Goal: Task Accomplishment & Management: Manage account settings

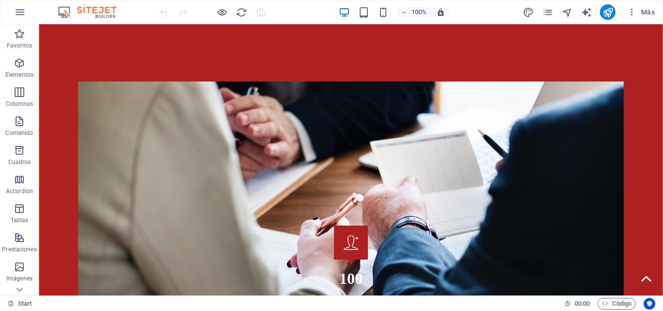
scroll to position [1505, 0]
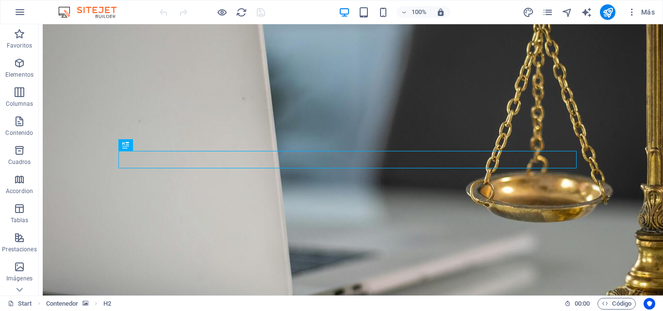
scroll to position [193, 0]
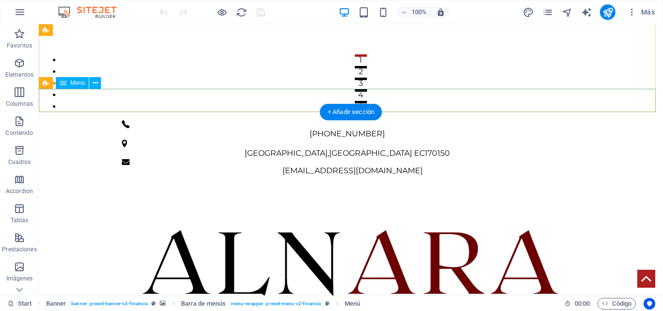
select select
select select "6"
select select
select select "3"
select select
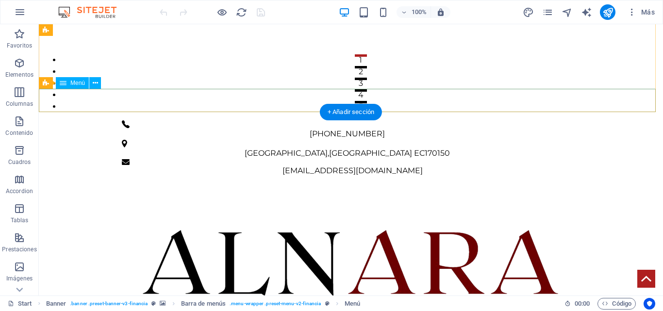
select select "1"
select select
select select "5"
select select
select select "4"
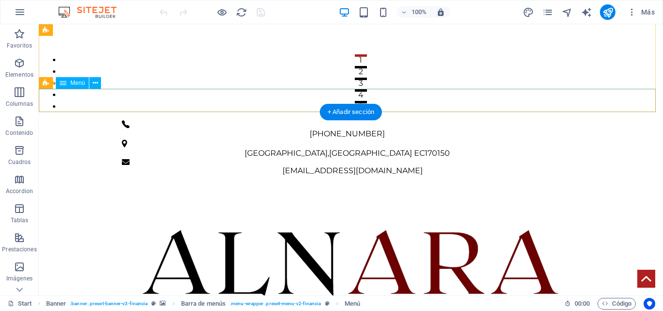
select select "2"
select select
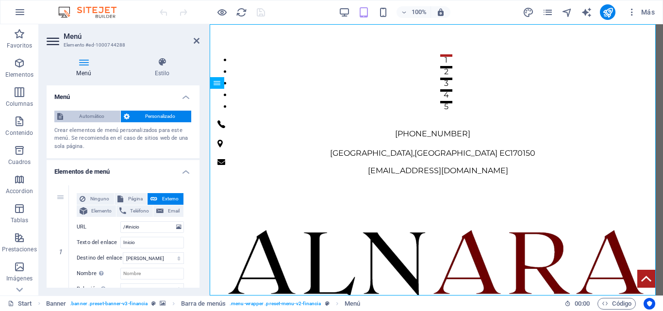
click at [83, 111] on span "Automático" at bounding box center [91, 117] width 51 height 12
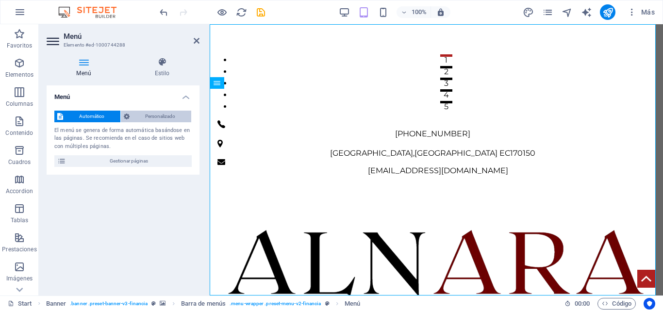
click at [146, 117] on span "Personalizado" at bounding box center [161, 117] width 56 height 12
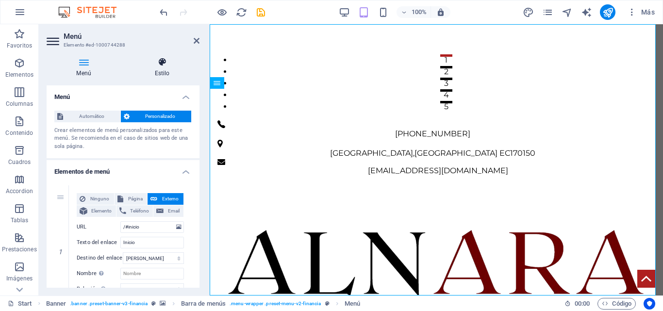
click at [155, 59] on icon at bounding box center [162, 62] width 75 height 10
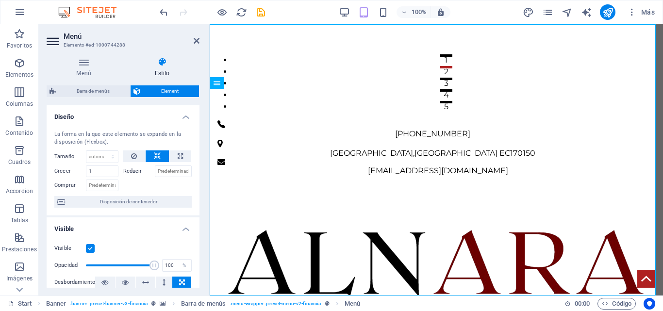
click at [56, 41] on icon at bounding box center [54, 42] width 15 height 16
click at [198, 41] on icon at bounding box center [197, 41] width 6 height 8
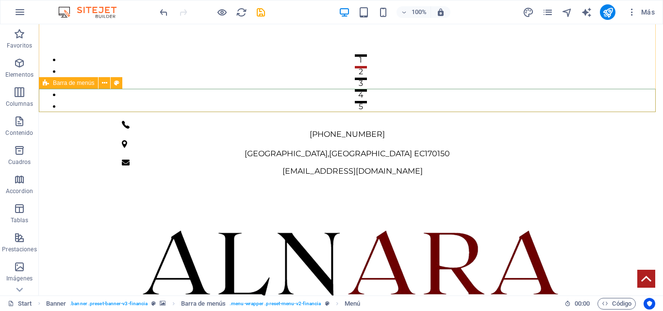
click at [46, 83] on icon at bounding box center [46, 83] width 6 height 12
click at [103, 84] on icon at bounding box center [104, 83] width 5 height 10
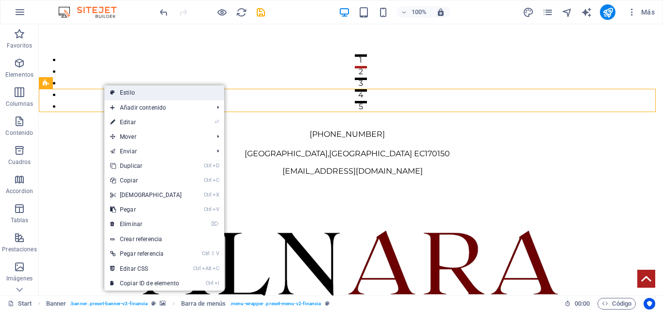
drag, startPoint x: 75, startPoint y: 119, endPoint x: 121, endPoint y: 92, distance: 53.1
click at [121, 92] on link "Estilo" at bounding box center [164, 92] width 120 height 15
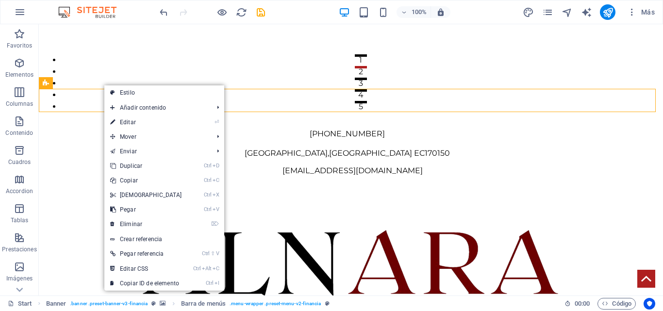
select select "rem"
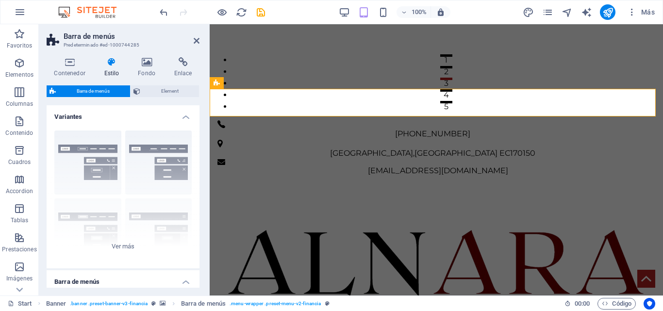
drag, startPoint x: 197, startPoint y: 139, endPoint x: 202, endPoint y: 168, distance: 29.5
click at [202, 168] on div "Contenedor Estilo Fondo Enlace Tamaño Altura Predeterminado px rem % vh vw Alto…" at bounding box center [123, 173] width 168 height 246
click at [118, 247] on div "Borde Centrado Predeterminado Fijo Loki Desencadenador Ancho XXL" at bounding box center [123, 196] width 153 height 146
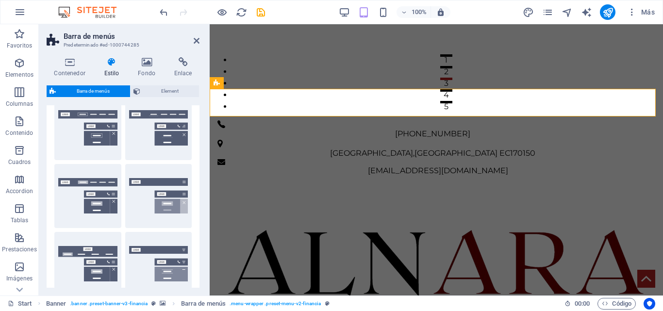
scroll to position [49, 0]
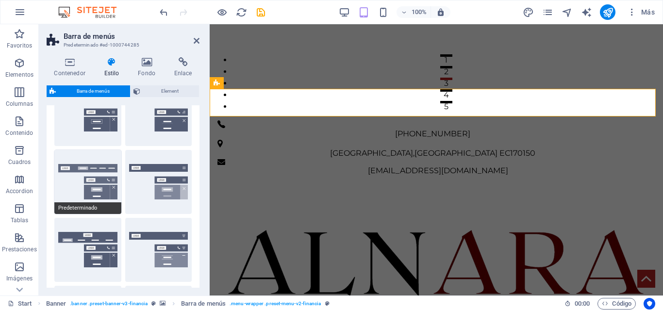
click at [91, 181] on button "Predeterminado" at bounding box center [87, 182] width 67 height 64
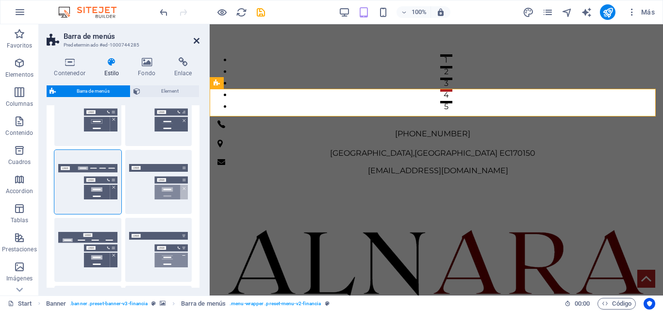
click at [194, 42] on icon at bounding box center [197, 41] width 6 height 8
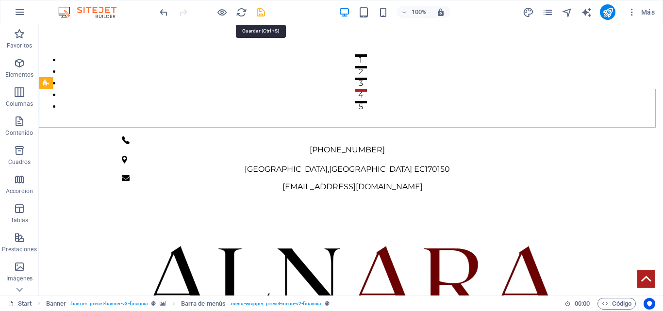
click at [258, 11] on icon "save" at bounding box center [260, 12] width 11 height 11
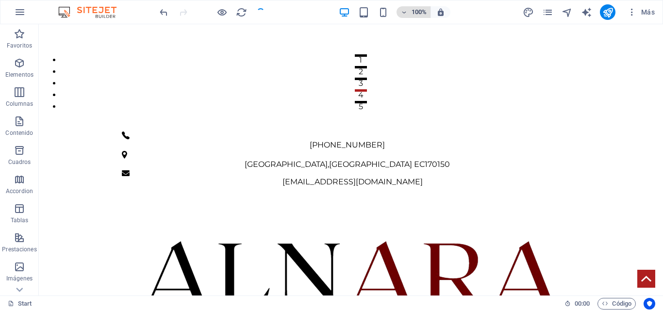
click at [404, 11] on icon "button" at bounding box center [404, 12] width 7 height 6
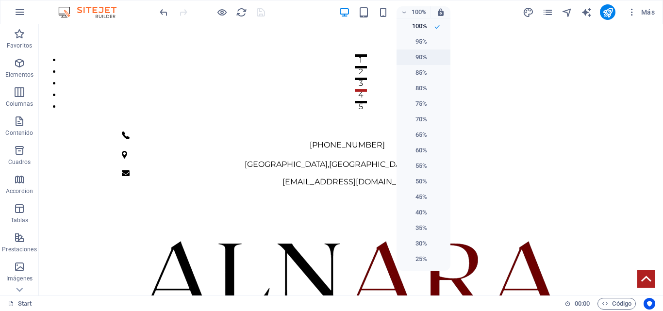
click at [418, 60] on h6 "90%" at bounding box center [415, 57] width 25 height 12
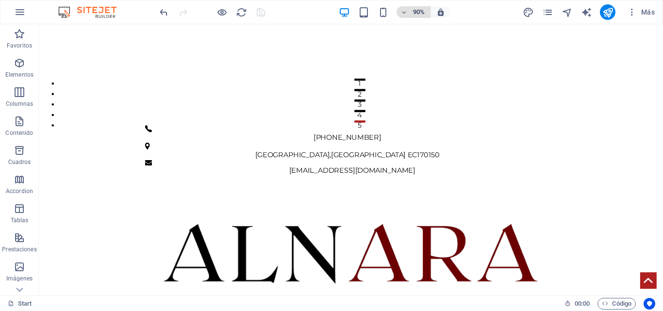
click at [415, 17] on h6 "90%" at bounding box center [419, 12] width 16 height 12
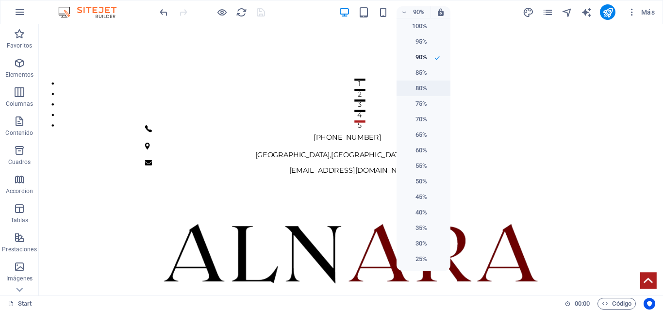
click at [421, 92] on h6 "80%" at bounding box center [415, 89] width 25 height 12
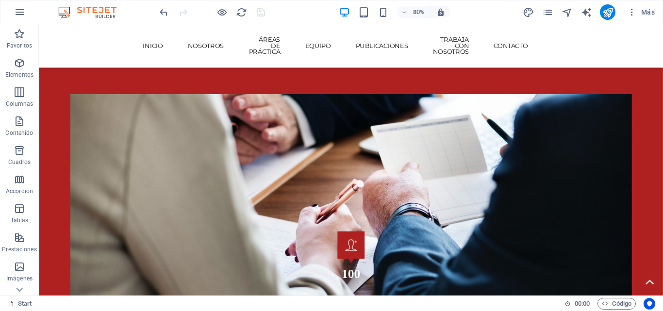
scroll to position [1494, 0]
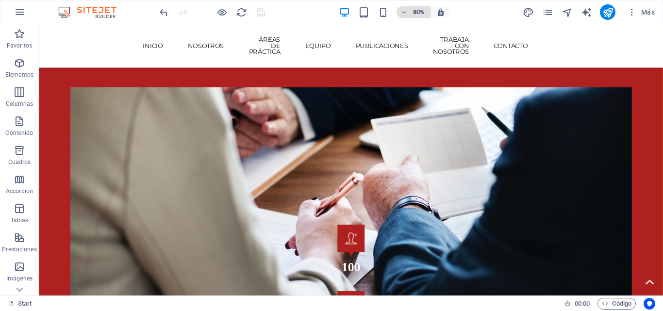
click at [418, 12] on h6 "80%" at bounding box center [419, 12] width 16 height 12
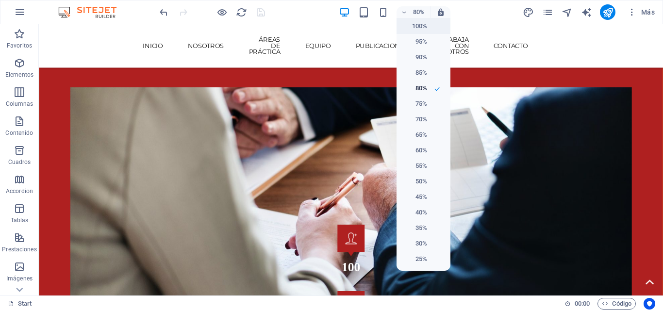
click at [424, 23] on h6 "100%" at bounding box center [415, 26] width 25 height 12
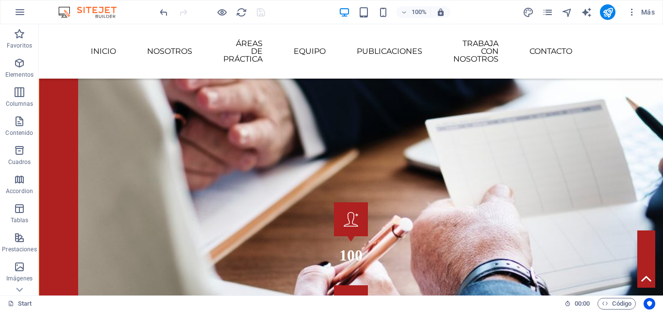
scroll to position [1464, 0]
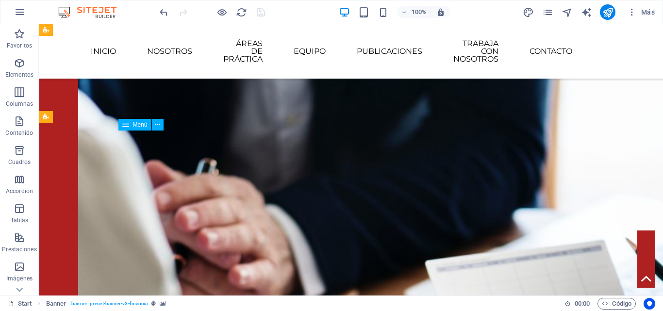
drag, startPoint x: 645, startPoint y: 46, endPoint x: 528, endPoint y: 46, distance: 117.5
click at [528, 46] on nav "Inicio Nosotros Áreas de Práctica Equipo Publicaciones Trabaja con Nosotros Con…" at bounding box center [351, 51] width 458 height 39
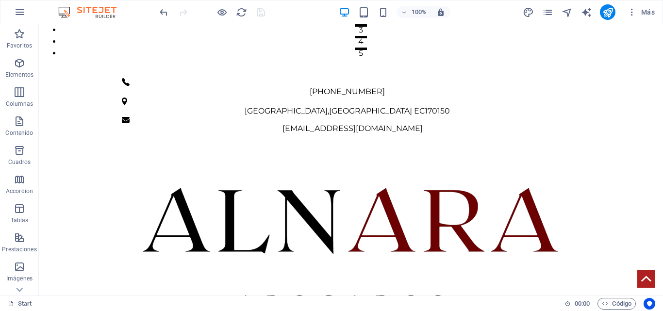
scroll to position [247, 0]
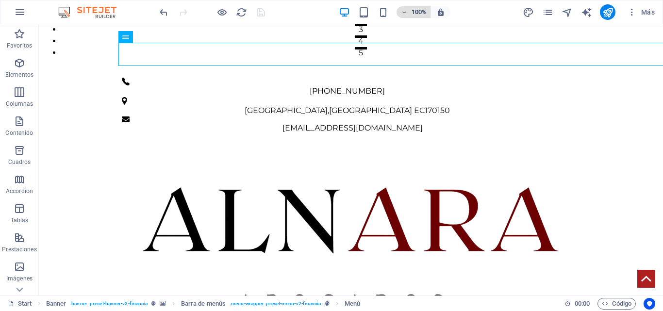
click at [416, 10] on h6 "100%" at bounding box center [419, 12] width 16 height 12
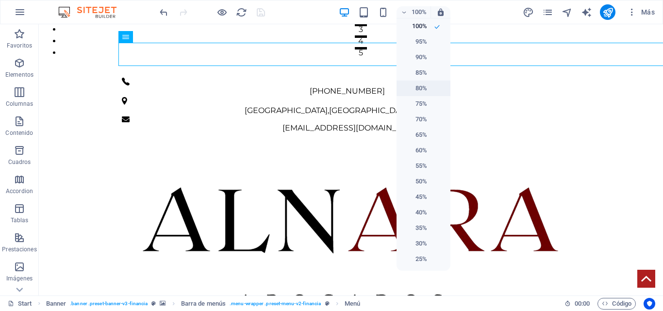
click at [430, 85] on li "80%" at bounding box center [424, 89] width 54 height 16
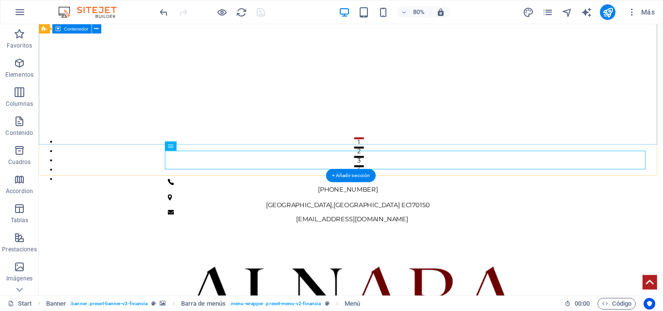
scroll to position [150, 0]
click at [416, 13] on h6 "80%" at bounding box center [419, 12] width 16 height 12
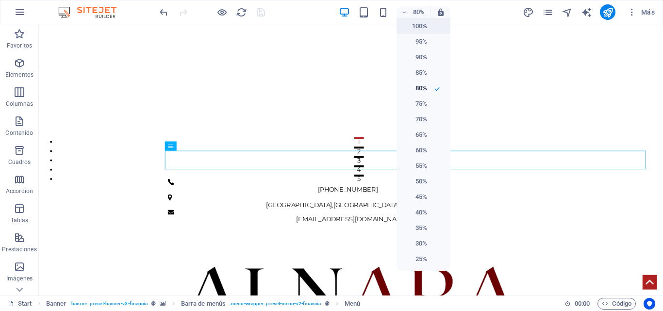
click at [422, 27] on h6 "100%" at bounding box center [415, 26] width 25 height 12
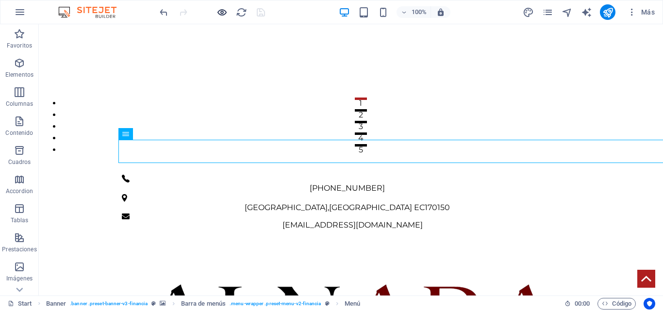
click at [217, 10] on icon "button" at bounding box center [222, 12] width 11 height 11
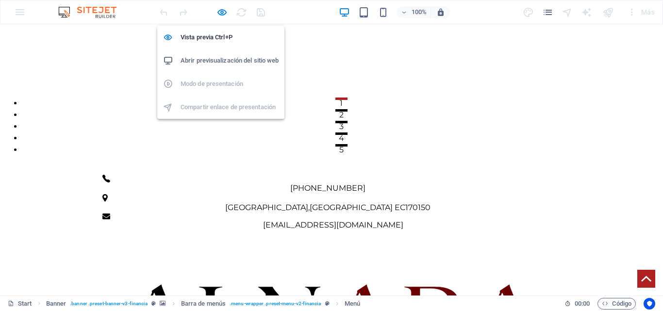
click at [230, 59] on h6 "Abrir previsualización del sitio web" at bounding box center [230, 61] width 98 height 12
click at [225, 15] on icon "button" at bounding box center [222, 12] width 11 height 11
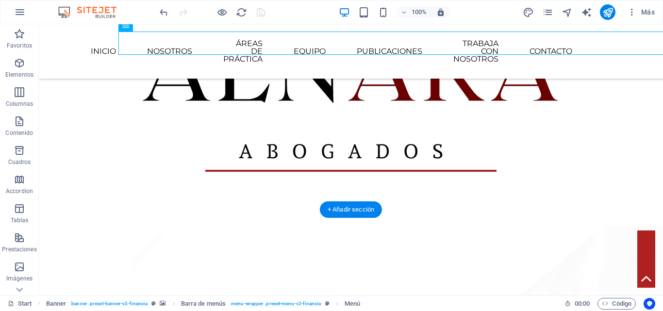
scroll to position [388, 0]
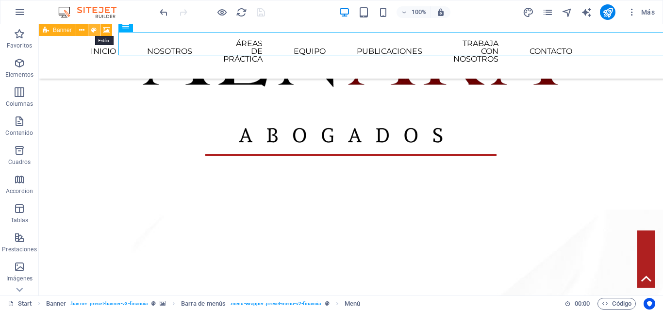
click at [94, 29] on icon at bounding box center [93, 30] width 5 height 10
select select "fade"
select select "ms"
select select "s"
select select "progressive"
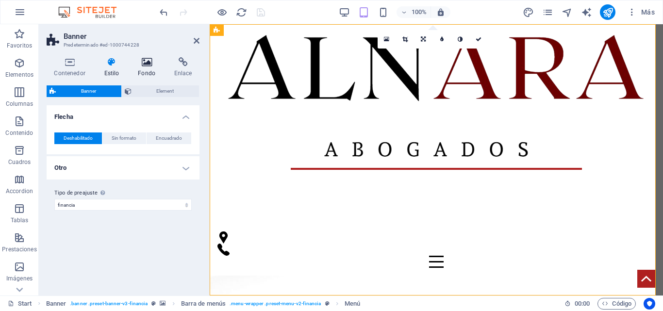
scroll to position [0, 0]
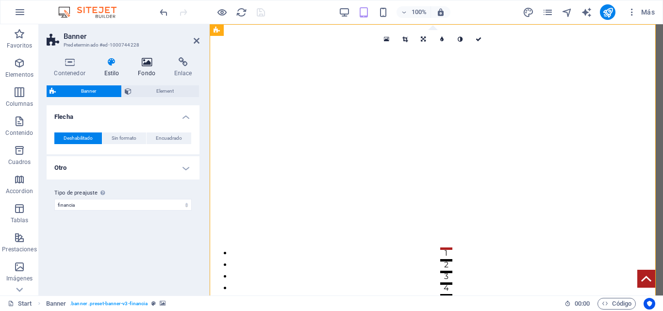
click at [142, 58] on icon at bounding box center [147, 62] width 33 height 10
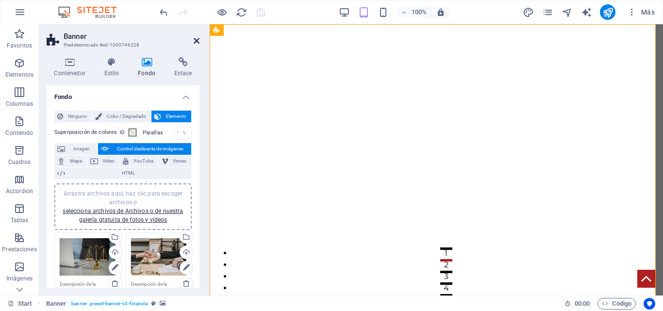
click at [195, 40] on icon at bounding box center [197, 41] width 6 height 8
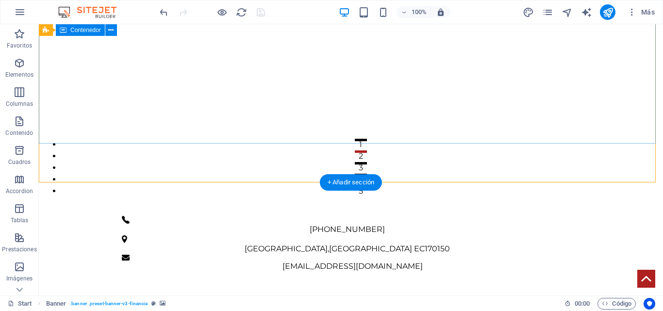
scroll to position [146, 0]
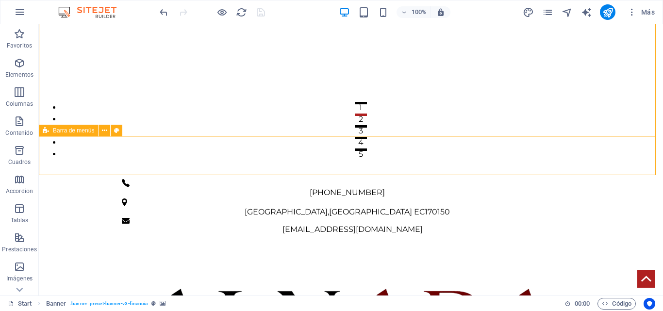
click at [64, 131] on span "Barra de menús" at bounding box center [73, 131] width 41 height 6
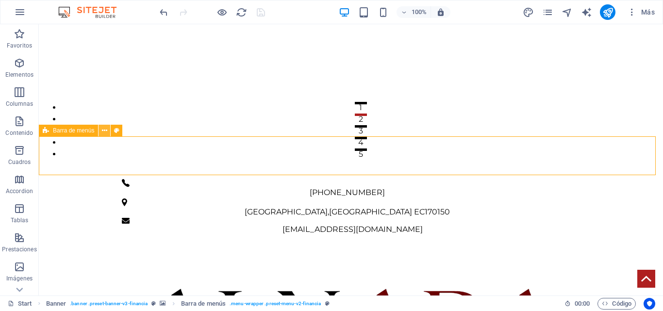
click at [107, 132] on icon at bounding box center [104, 131] width 5 height 10
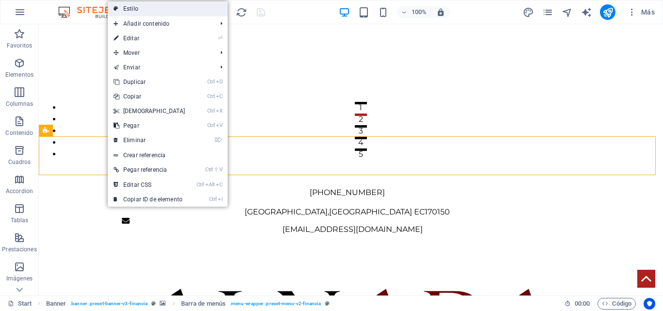
click at [175, 11] on link "Estilo" at bounding box center [168, 8] width 120 height 15
select select "rem"
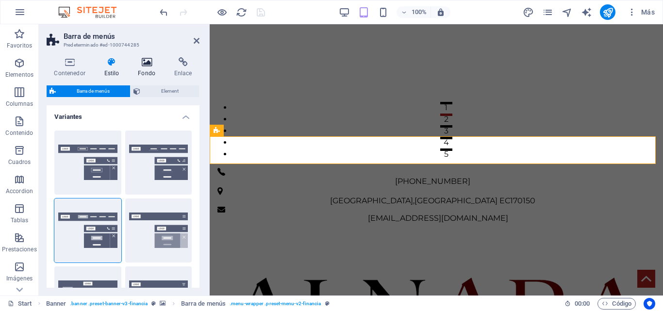
click at [145, 66] on icon at bounding box center [147, 62] width 33 height 10
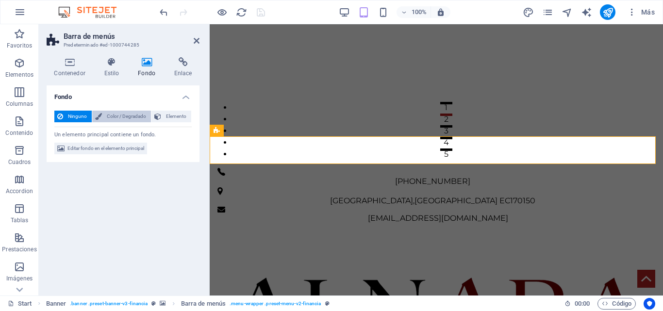
click at [111, 120] on span "Color / Degradado" at bounding box center [126, 117] width 43 height 12
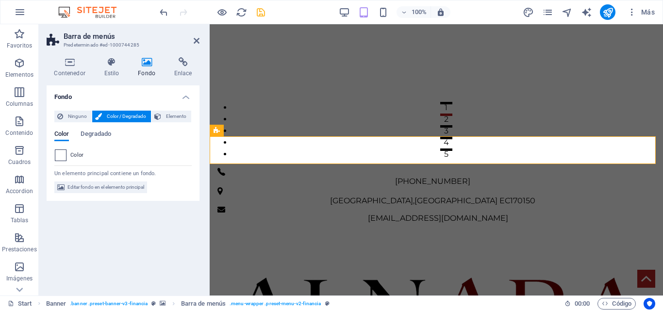
click at [59, 158] on span at bounding box center [60, 155] width 11 height 11
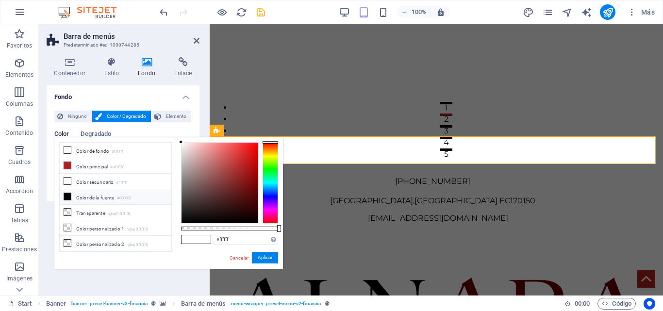
click at [90, 191] on li "Color de la fuente #000000" at bounding box center [116, 197] width 112 height 16
type input "#000000"
click at [265, 259] on button "Aplicar" at bounding box center [265, 258] width 26 height 12
drag, startPoint x: 419, startPoint y: 239, endPoint x: 213, endPoint y: 218, distance: 206.5
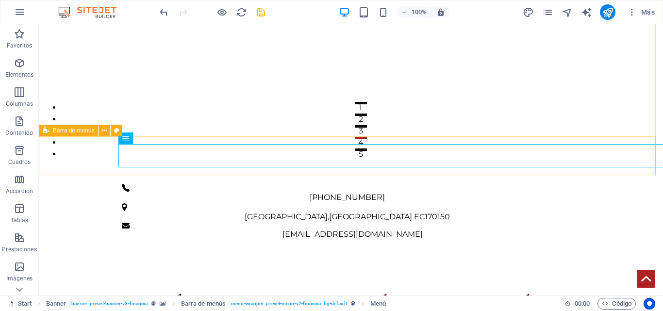
click at [83, 132] on span "Barra de menús" at bounding box center [73, 131] width 41 height 6
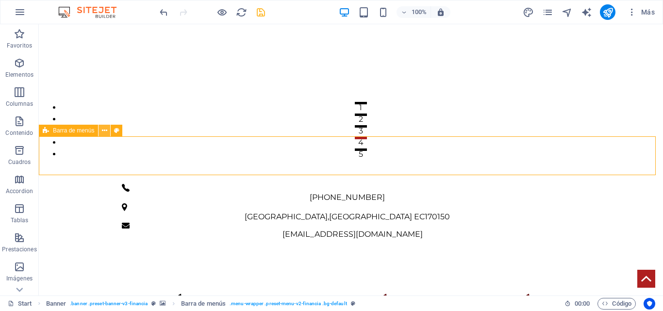
click at [106, 132] on icon at bounding box center [104, 131] width 5 height 10
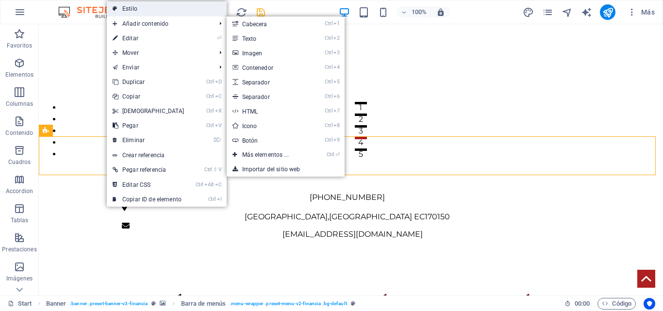
click at [171, 13] on link "Estilo" at bounding box center [167, 8] width 120 height 15
select select "rem"
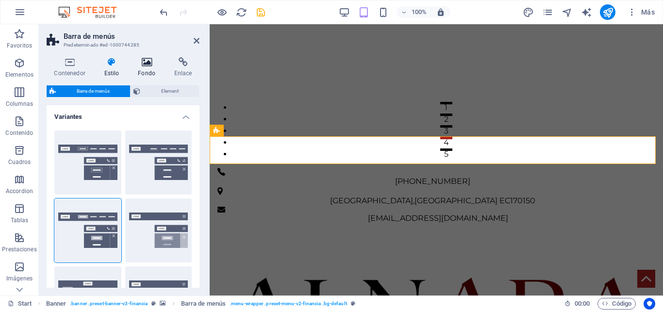
click at [150, 62] on icon at bounding box center [147, 62] width 33 height 10
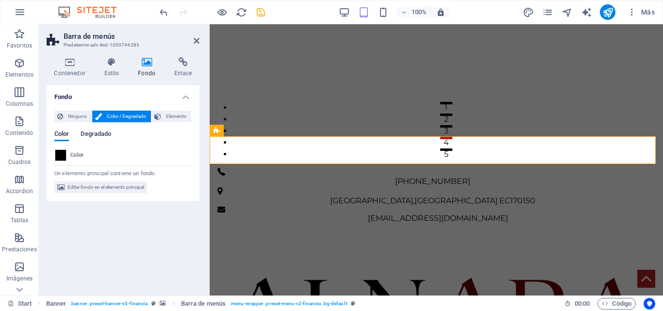
click at [94, 132] on span "Degradado" at bounding box center [96, 135] width 31 height 14
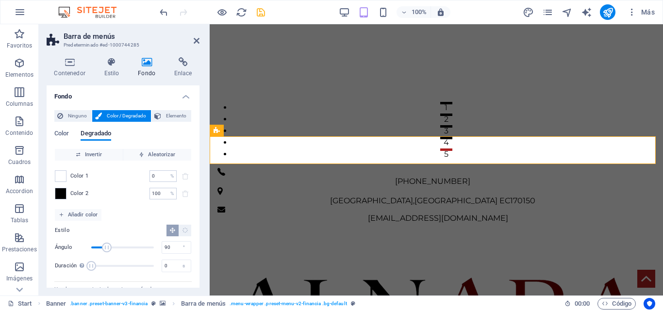
scroll to position [0, 0]
click at [63, 118] on icon at bounding box center [60, 117] width 6 height 12
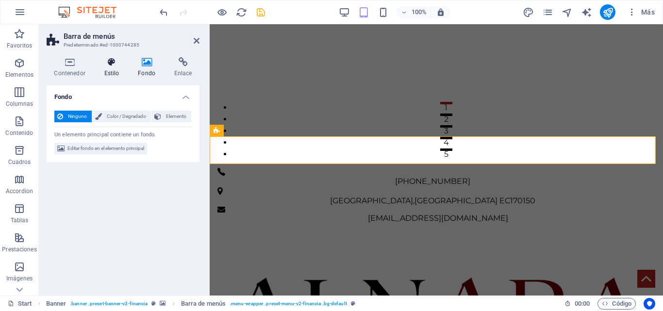
click at [117, 57] on icon at bounding box center [112, 62] width 30 height 10
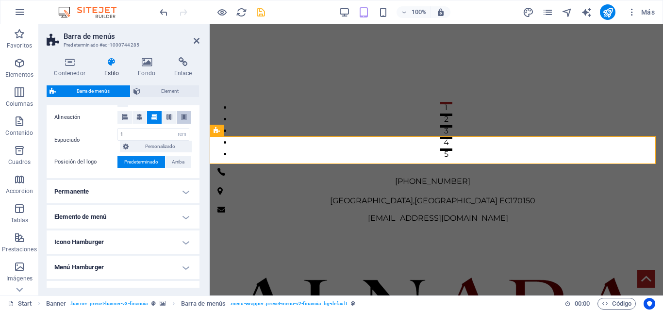
scroll to position [291, 0]
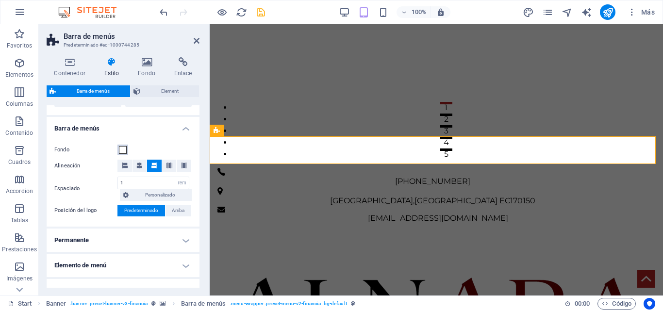
click at [122, 150] on span at bounding box center [123, 150] width 8 height 8
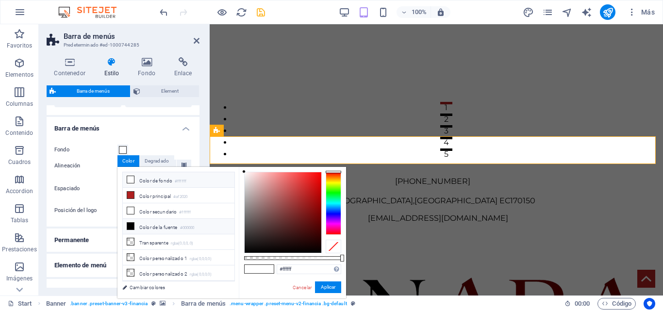
drag, startPoint x: 145, startPoint y: 221, endPoint x: 149, endPoint y: 217, distance: 5.5
click at [145, 221] on li "Color de la fuente #000000" at bounding box center [179, 227] width 112 height 16
type input "#000000"
click at [336, 285] on button "Aplicar" at bounding box center [328, 288] width 26 height 12
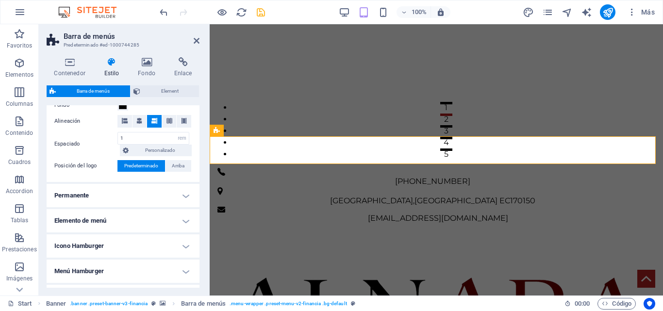
scroll to position [395, 0]
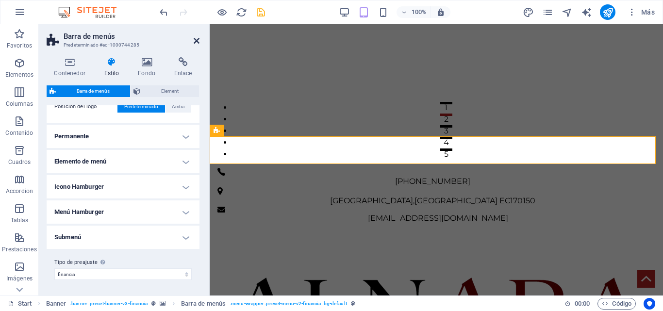
click at [194, 41] on icon at bounding box center [197, 41] width 6 height 8
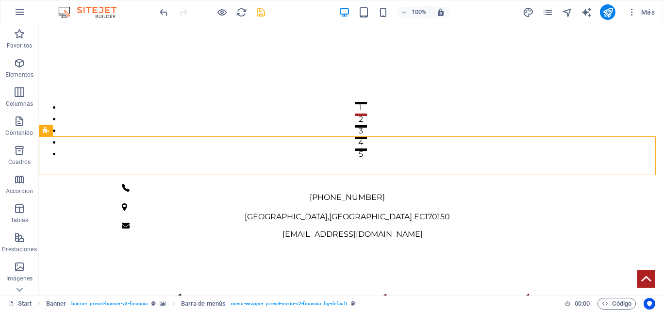
click at [256, 15] on icon "save" at bounding box center [260, 12] width 11 height 11
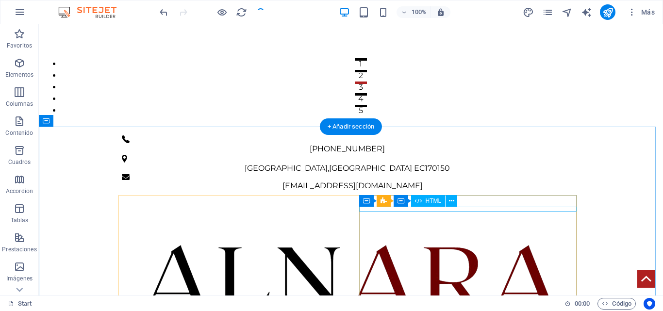
scroll to position [194, 0]
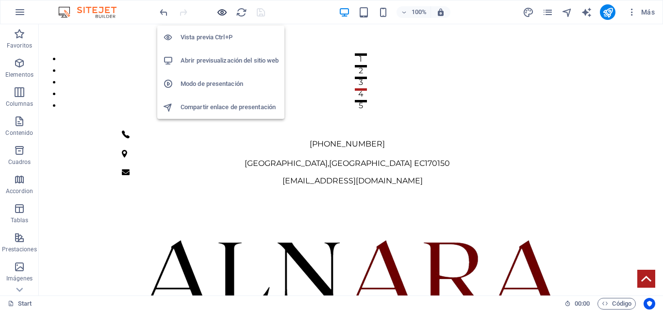
click at [221, 8] on icon "button" at bounding box center [222, 12] width 11 height 11
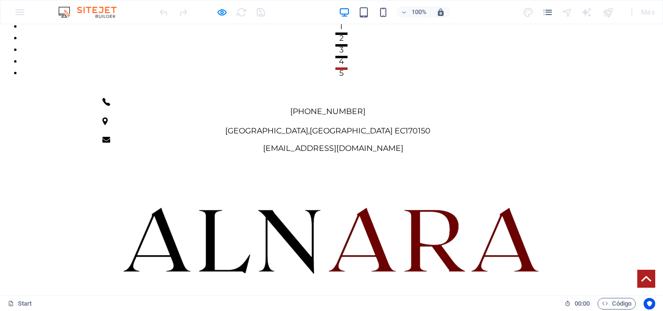
scroll to position [243, 0]
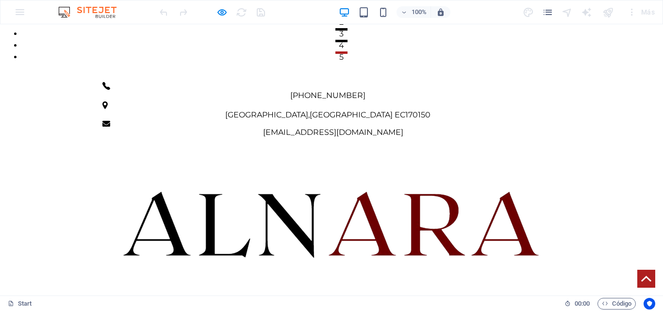
click at [18, 13] on div "100% Más" at bounding box center [331, 11] width 662 height 23
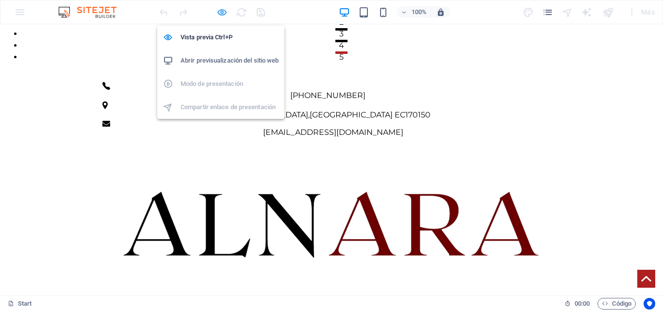
click at [223, 12] on icon "button" at bounding box center [222, 12] width 11 height 11
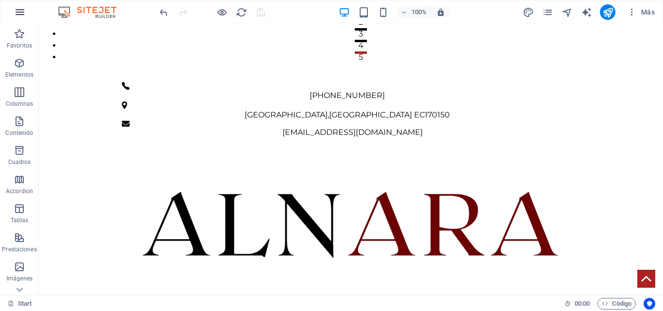
click at [17, 9] on icon "button" at bounding box center [20, 12] width 12 height 12
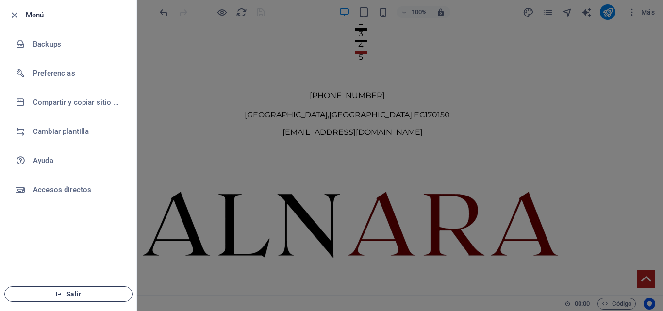
click at [82, 292] on span "Salir" at bounding box center [69, 294] width 112 height 8
